Goal: Information Seeking & Learning: Learn about a topic

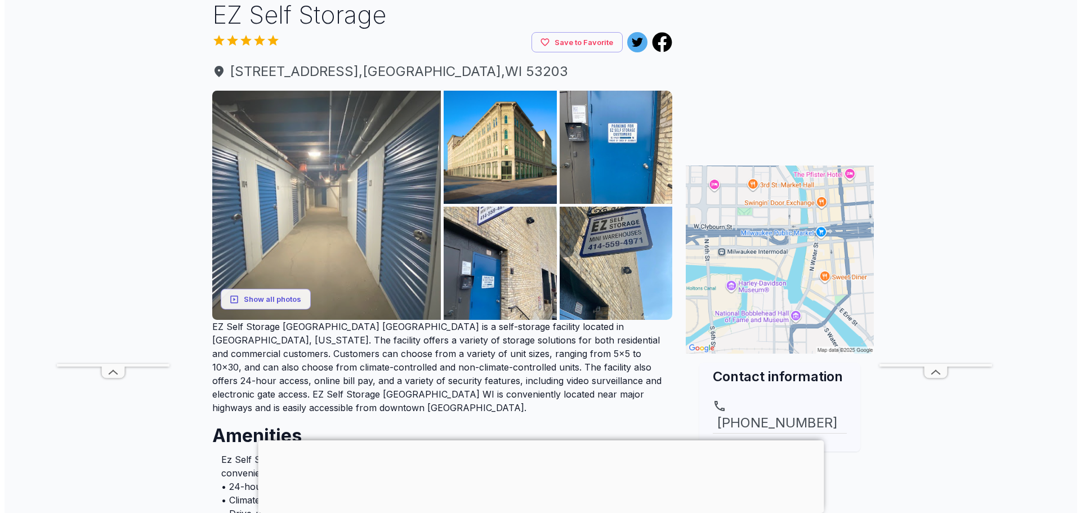
scroll to position [56, 0]
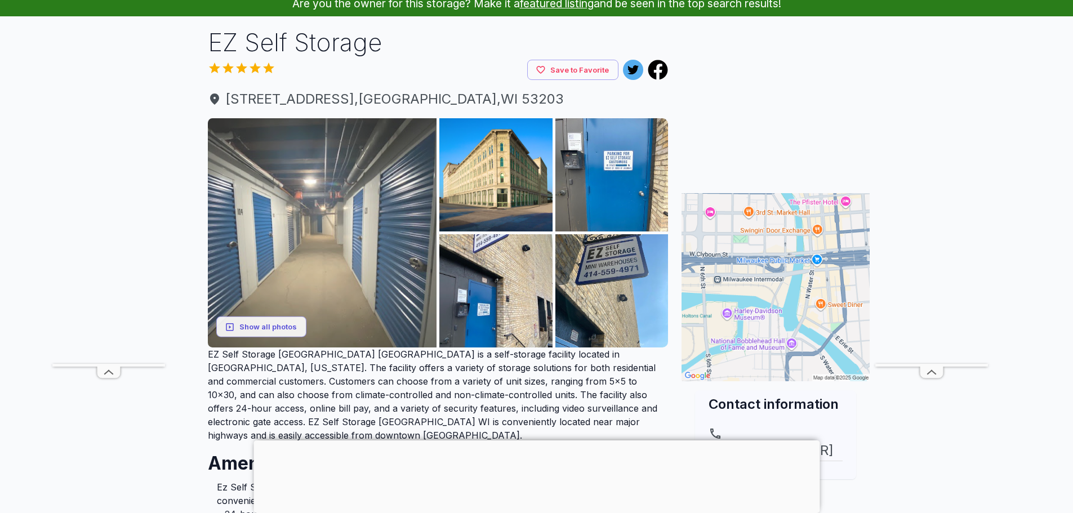
click at [347, 274] on img at bounding box center [322, 232] width 229 height 229
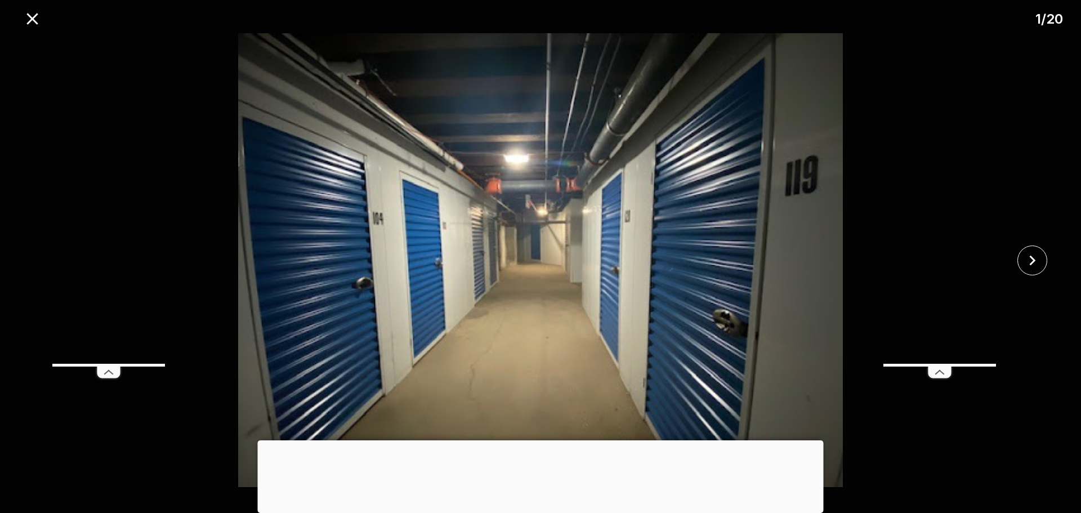
click at [1016, 253] on div at bounding box center [1036, 261] width 90 height 30
click at [1032, 252] on icon "close" at bounding box center [1033, 261] width 20 height 20
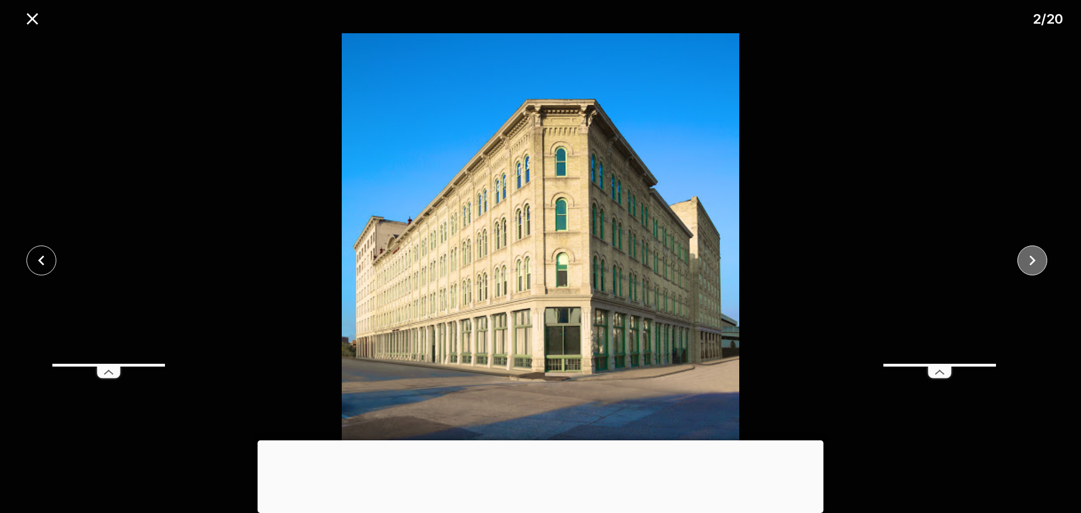
click at [1030, 252] on icon "close" at bounding box center [1033, 261] width 20 height 20
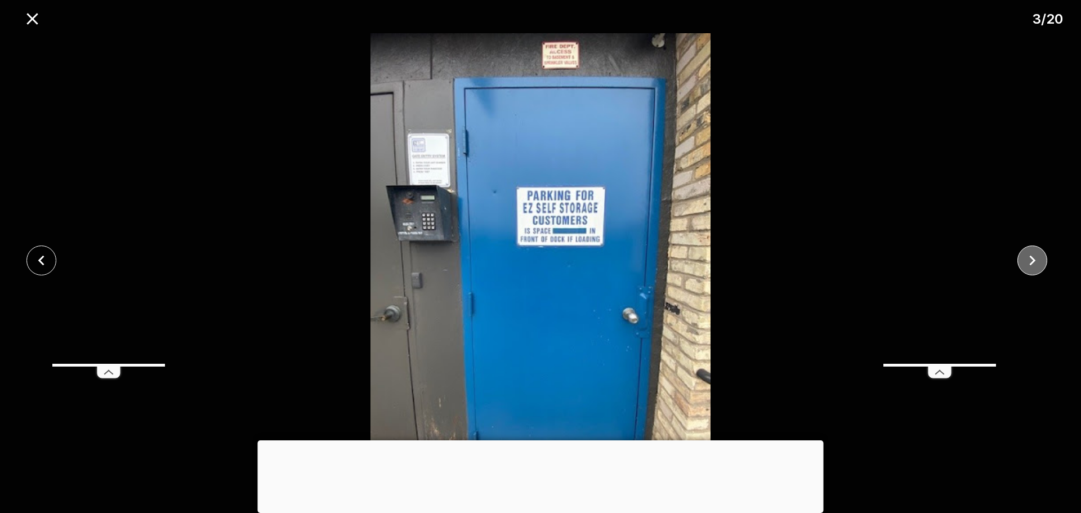
click at [1030, 252] on icon "close" at bounding box center [1033, 261] width 20 height 20
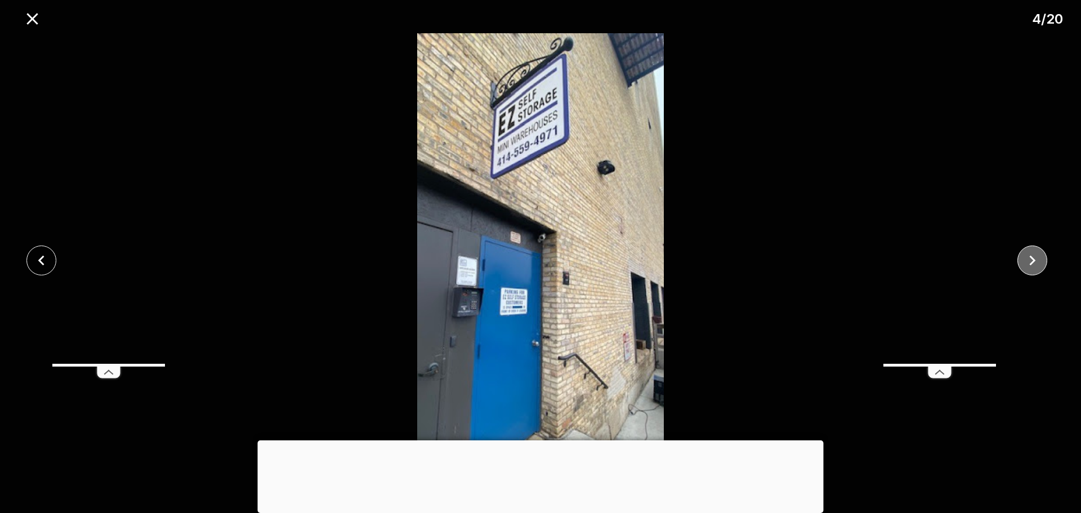
click at [1030, 252] on icon "close" at bounding box center [1033, 261] width 20 height 20
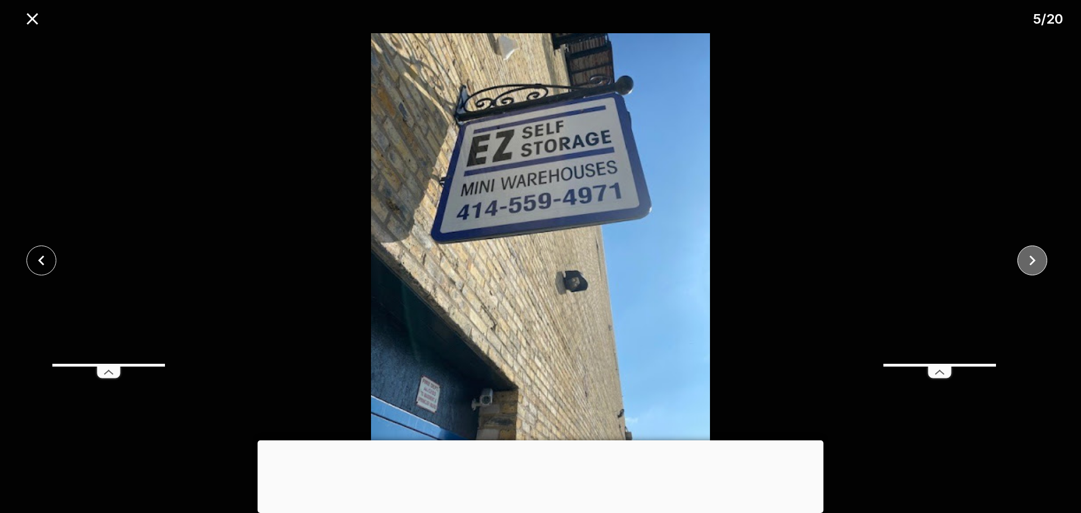
click at [1030, 252] on icon "close" at bounding box center [1033, 261] width 20 height 20
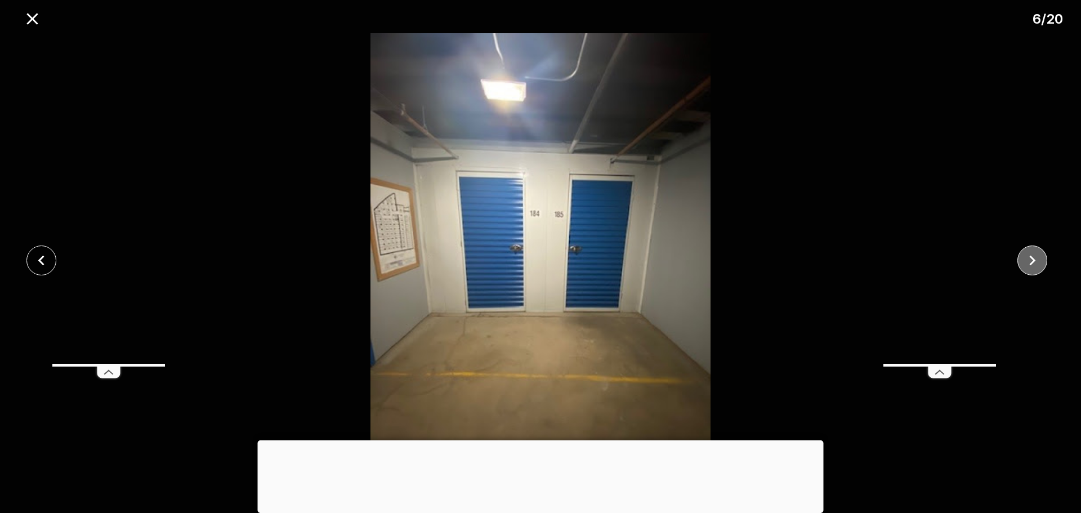
click at [1029, 268] on icon "close" at bounding box center [1033, 261] width 20 height 20
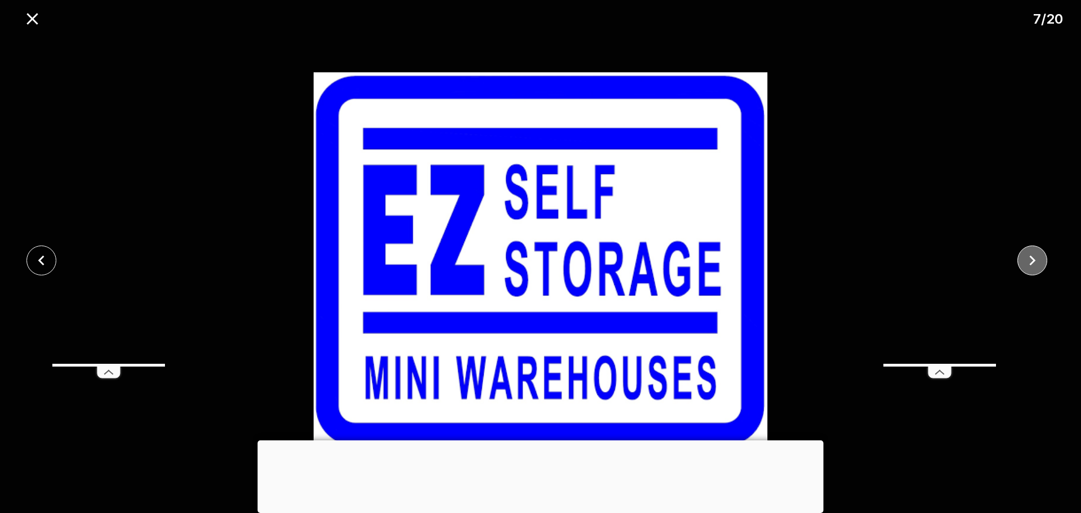
click at [1028, 259] on icon "close" at bounding box center [1033, 261] width 20 height 20
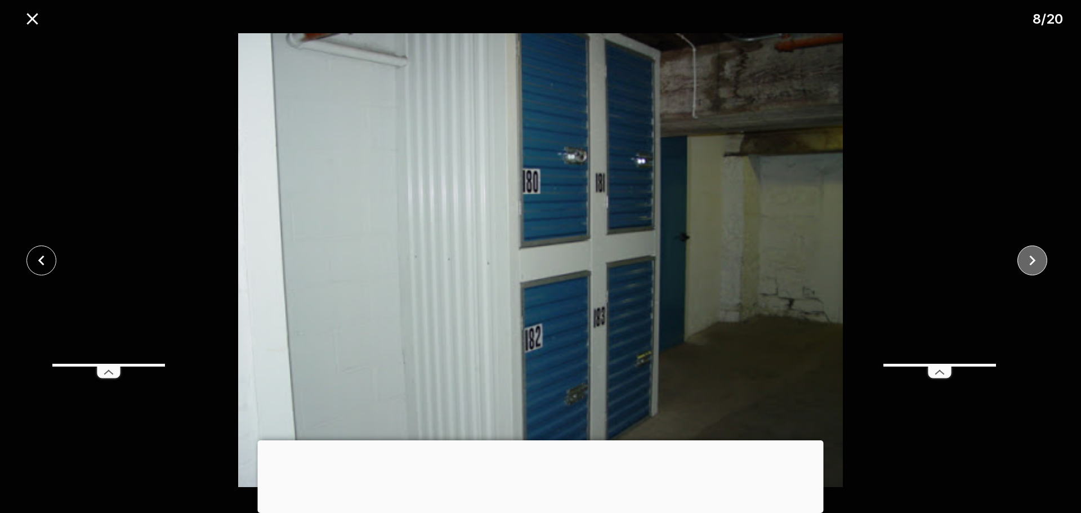
click at [1027, 257] on icon "close" at bounding box center [1033, 261] width 20 height 20
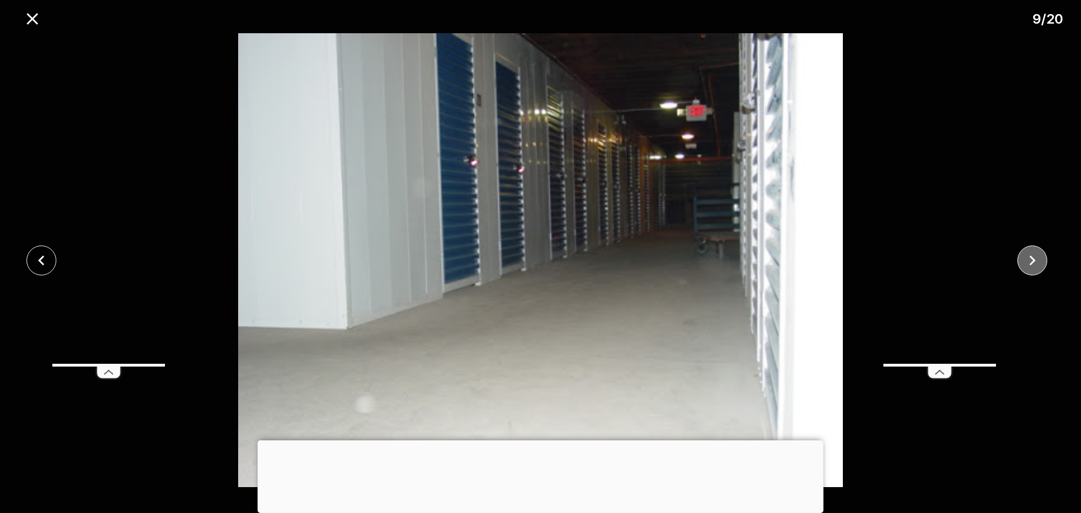
click at [1027, 257] on icon "close" at bounding box center [1033, 261] width 20 height 20
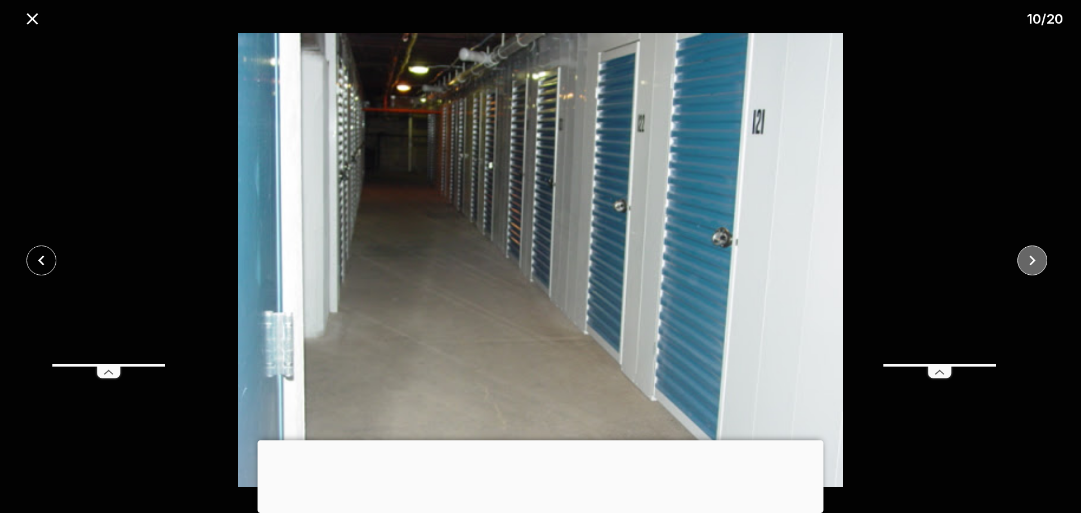
click at [1027, 257] on icon "close" at bounding box center [1033, 261] width 20 height 20
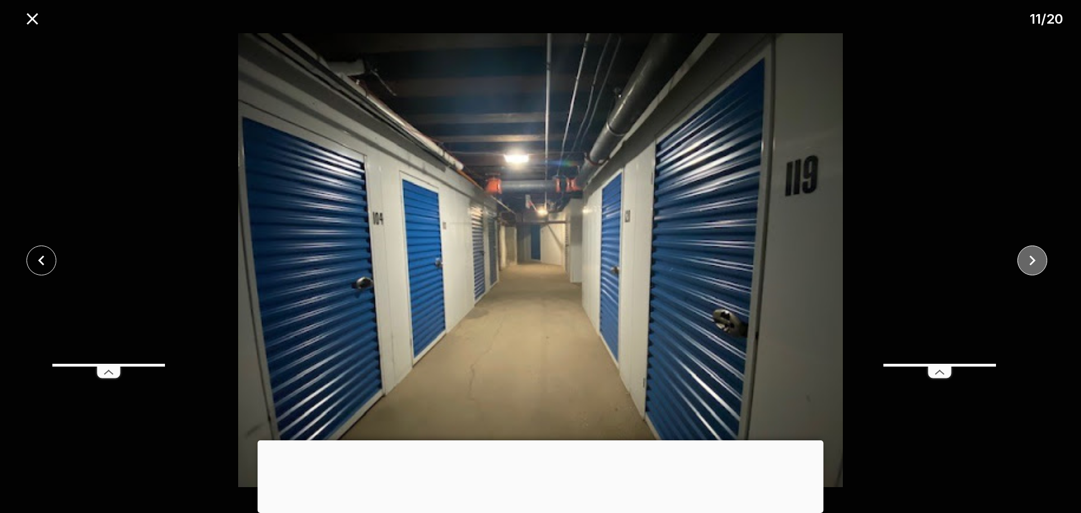
click at [1025, 255] on icon "close" at bounding box center [1033, 261] width 20 height 20
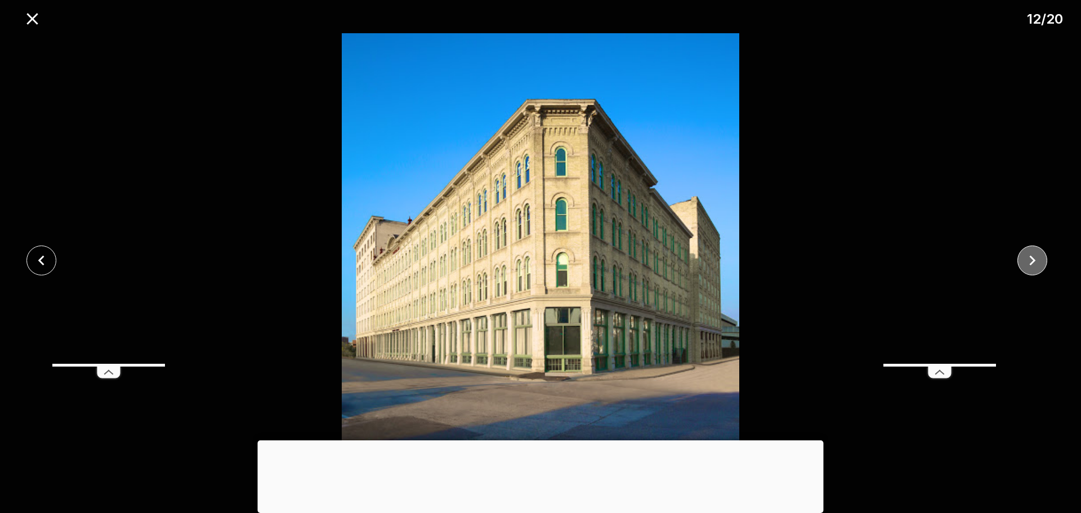
click at [1025, 255] on icon "close" at bounding box center [1033, 261] width 20 height 20
